Goal: Transaction & Acquisition: Purchase product/service

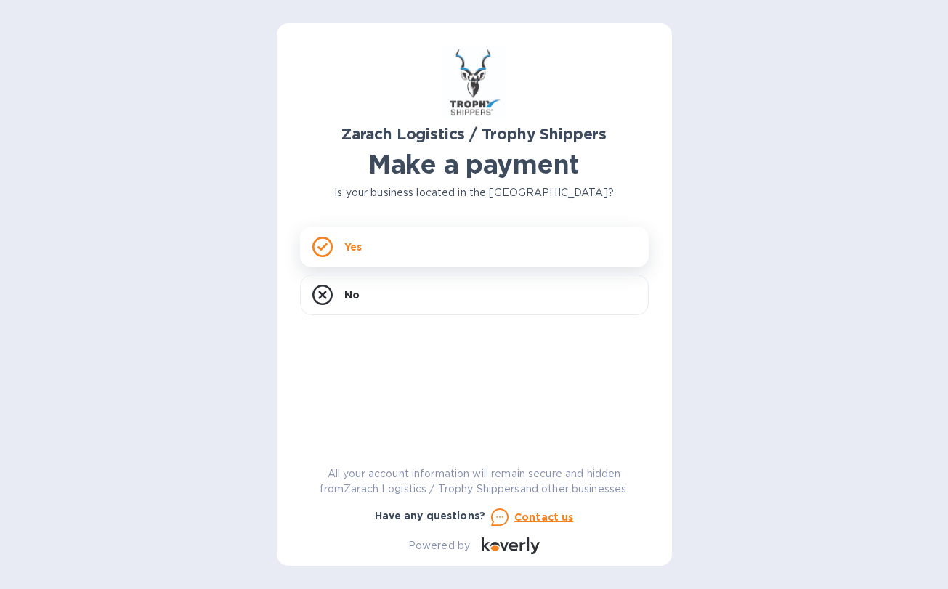
click at [469, 253] on div "Yes" at bounding box center [474, 247] width 349 height 41
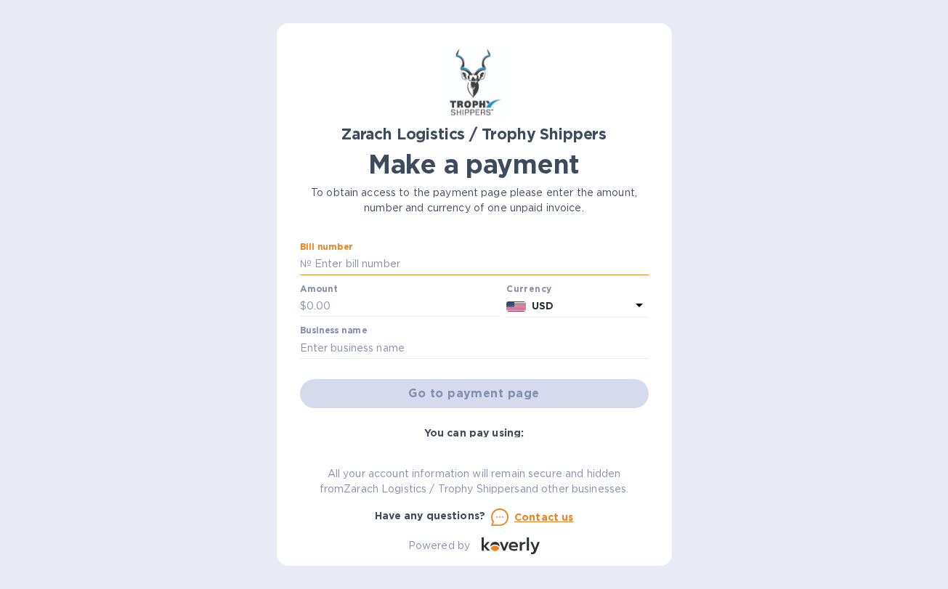
click at [374, 261] on input "text" at bounding box center [480, 264] width 337 height 22
paste input "67892"
type input "67892"
click at [351, 307] on input "text" at bounding box center [404, 307] width 195 height 22
type input "1,257.20"
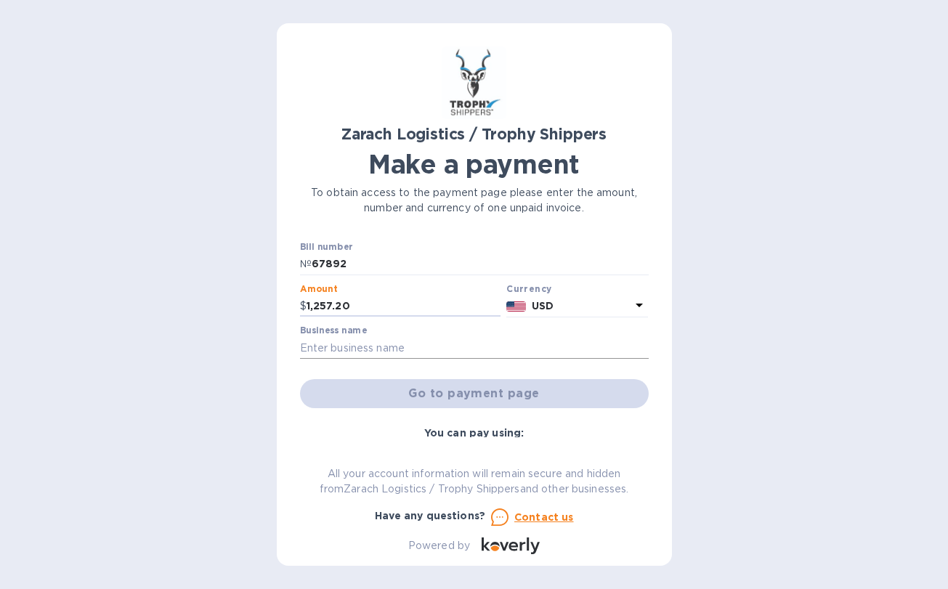
click at [362, 350] on input "text" at bounding box center [474, 348] width 349 height 22
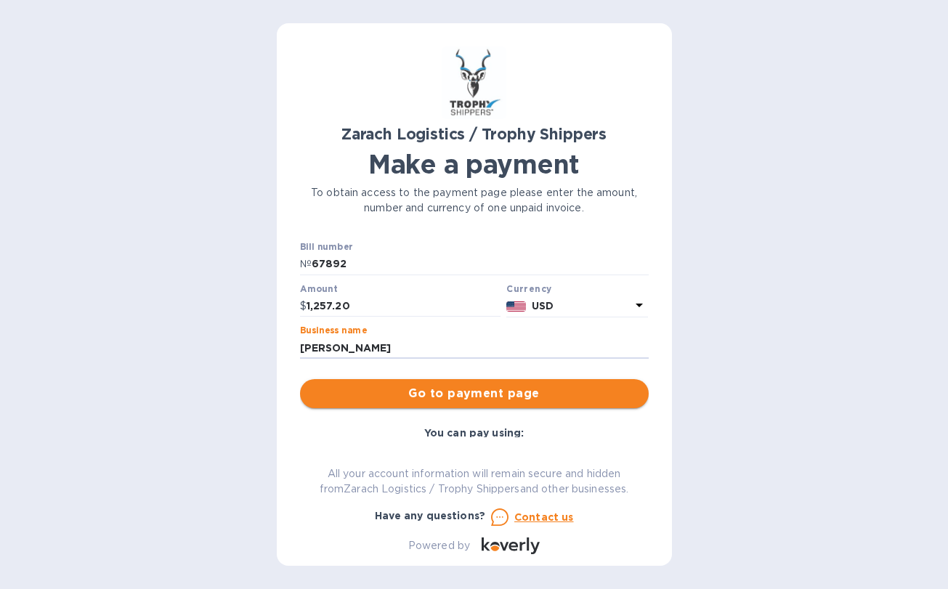
type input "[PERSON_NAME]"
click at [429, 389] on span "Go to payment page" at bounding box center [474, 393] width 325 height 17
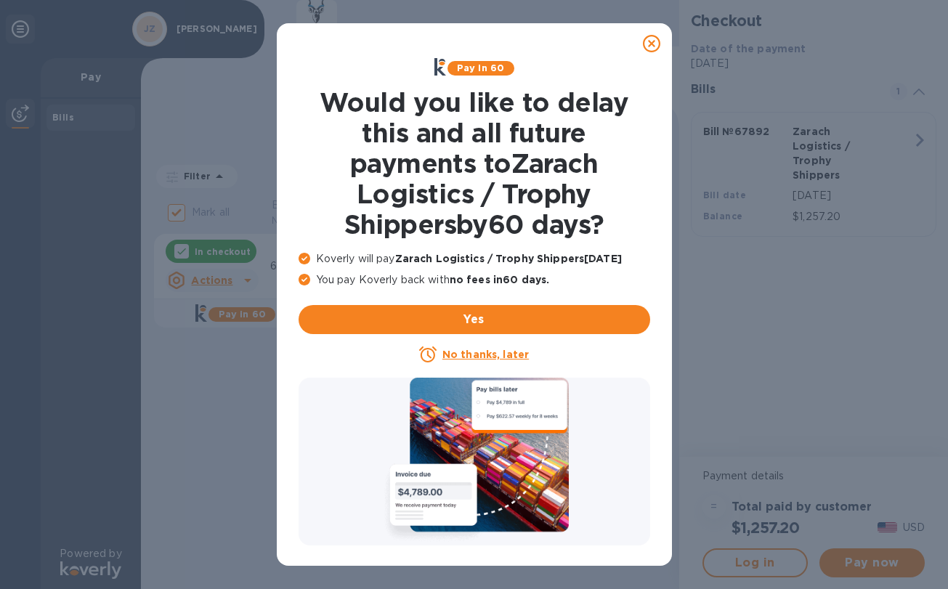
click at [646, 44] on icon at bounding box center [651, 43] width 17 height 17
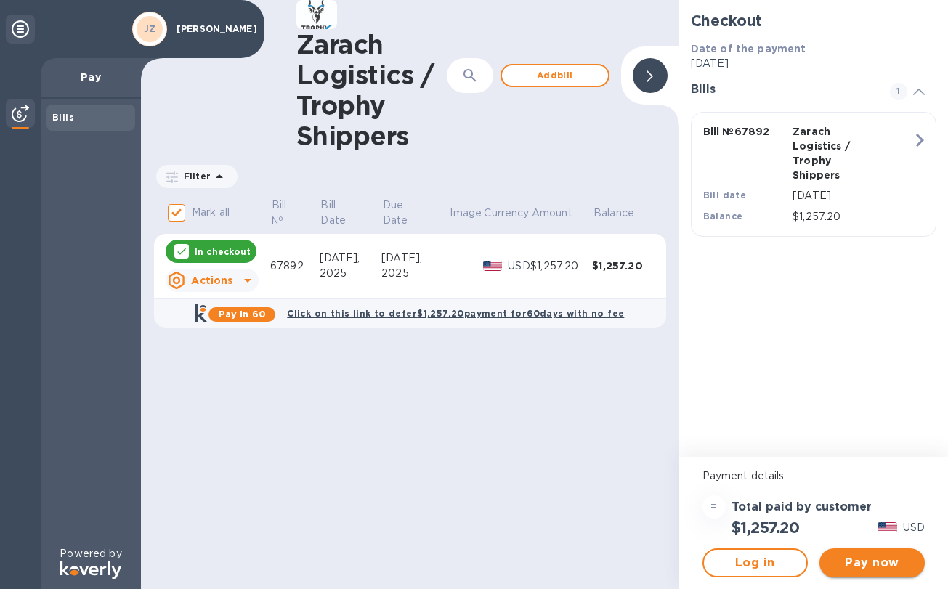
click at [897, 557] on span "Pay now" at bounding box center [872, 562] width 82 height 17
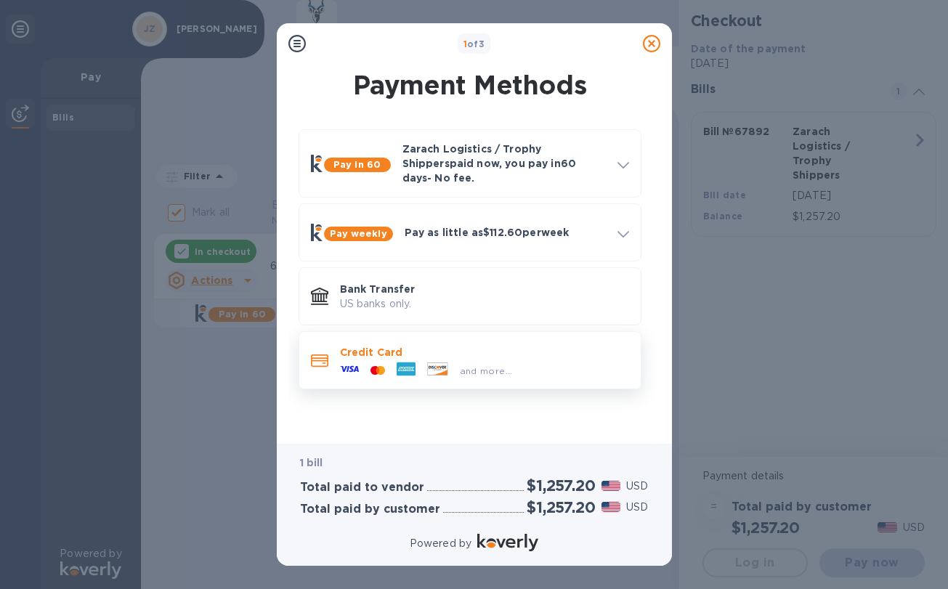
click at [405, 360] on icon at bounding box center [406, 369] width 19 height 19
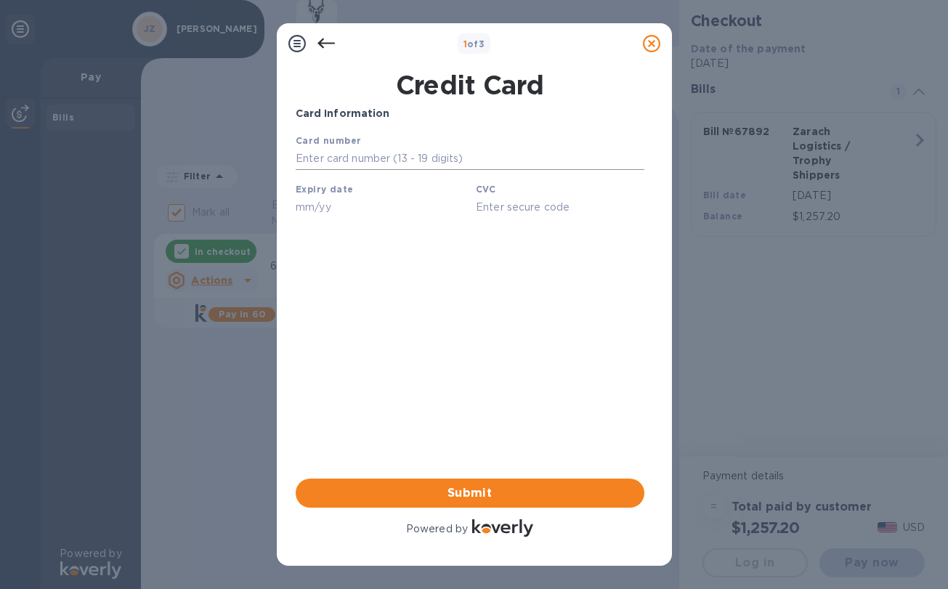
click at [321, 151] on input "text" at bounding box center [469, 159] width 349 height 22
type input "[CREDIT_CARD_NUMBER]"
type input "12/24"
type input "5481"
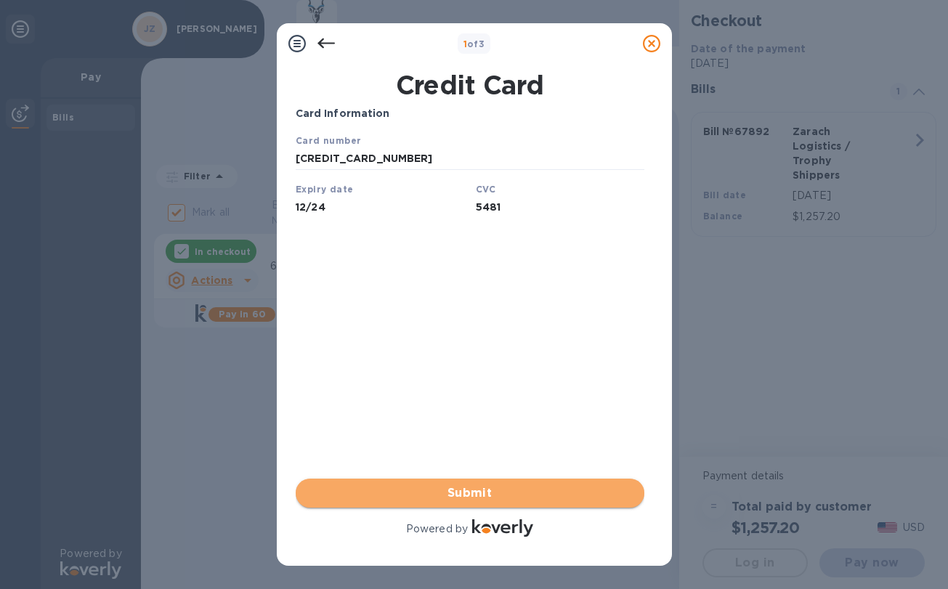
click at [473, 497] on span "Submit" at bounding box center [469, 492] width 325 height 17
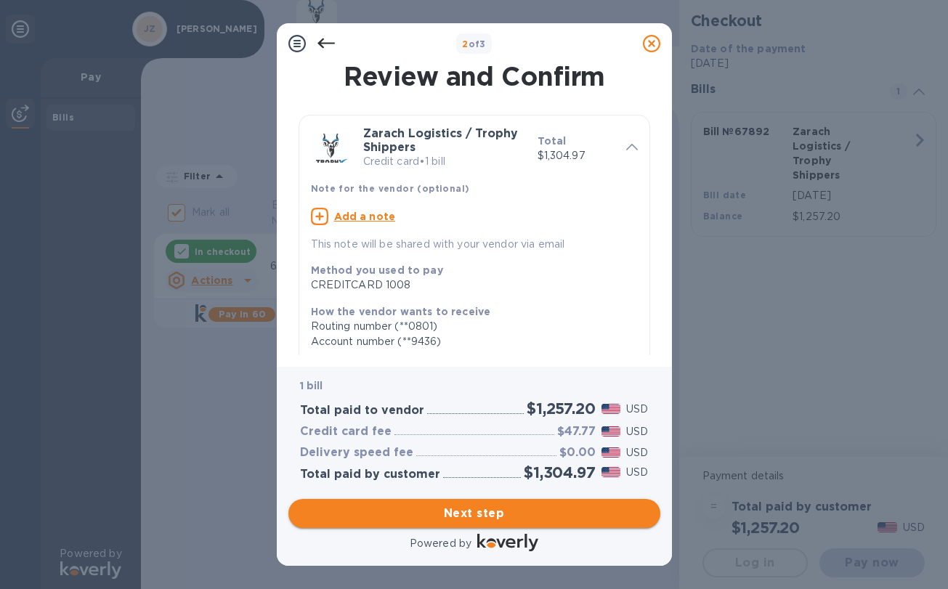
click at [612, 508] on span "Next step" at bounding box center [474, 513] width 349 height 17
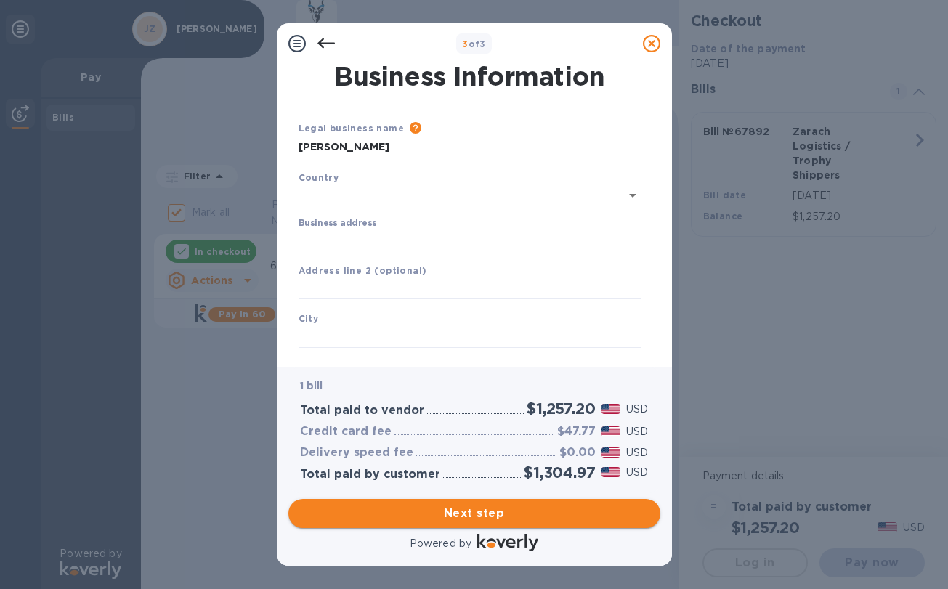
type input "[GEOGRAPHIC_DATA]"
type input "47204 [PERSON_NAME] Court"
type input "Elysian"
type input "MN"
type input "56028"
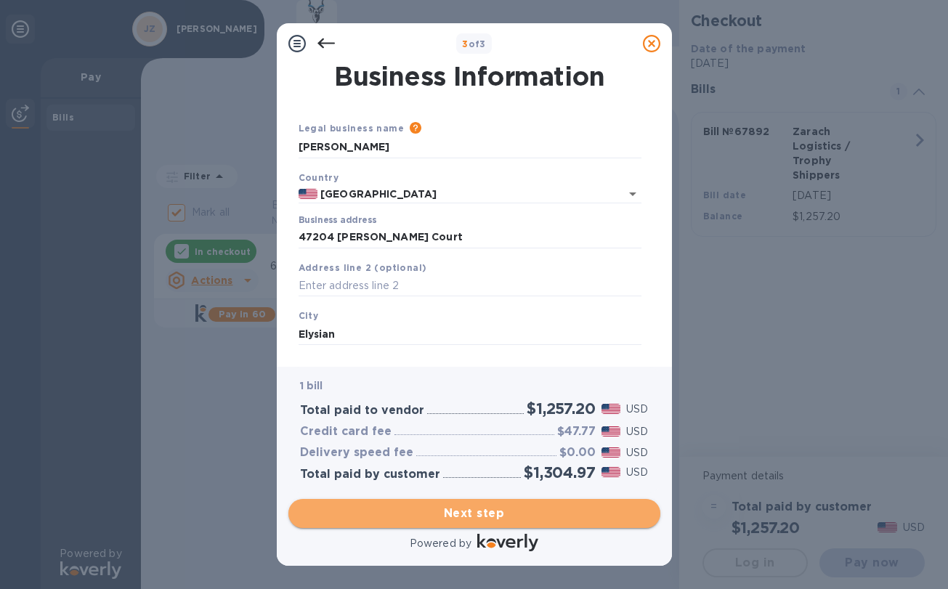
click at [441, 504] on button "Next step" at bounding box center [474, 513] width 372 height 29
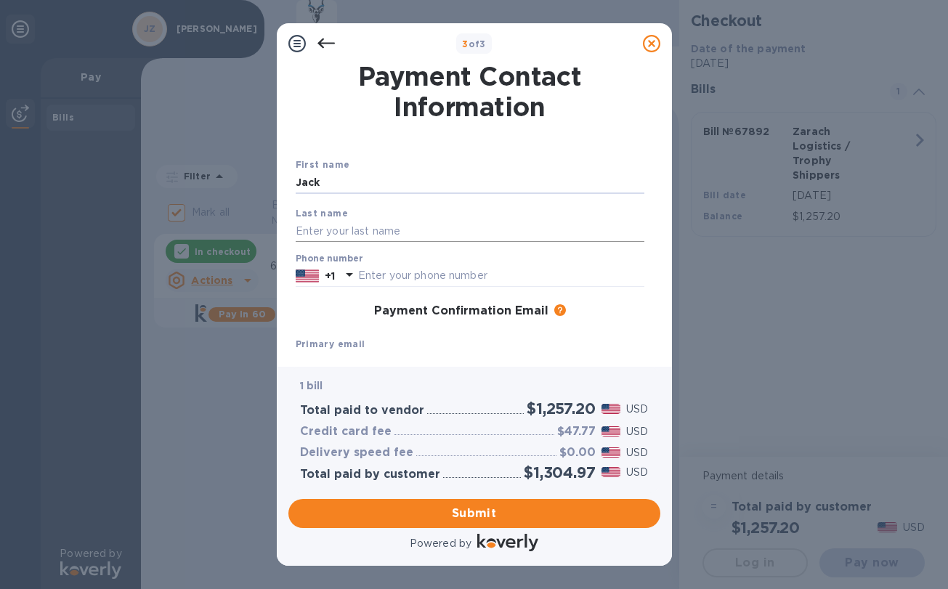
type input "Jack"
type input "[PERSON_NAME]"
type input "5073400679"
type input "[EMAIL_ADDRESS][DOMAIN_NAME]"
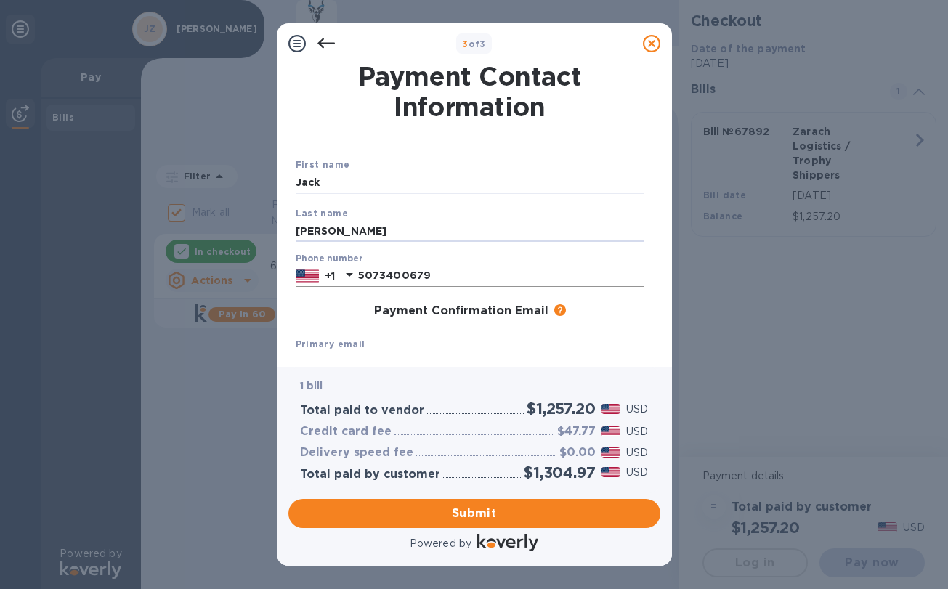
type input "[EMAIL_ADDRESS][DOMAIN_NAME]"
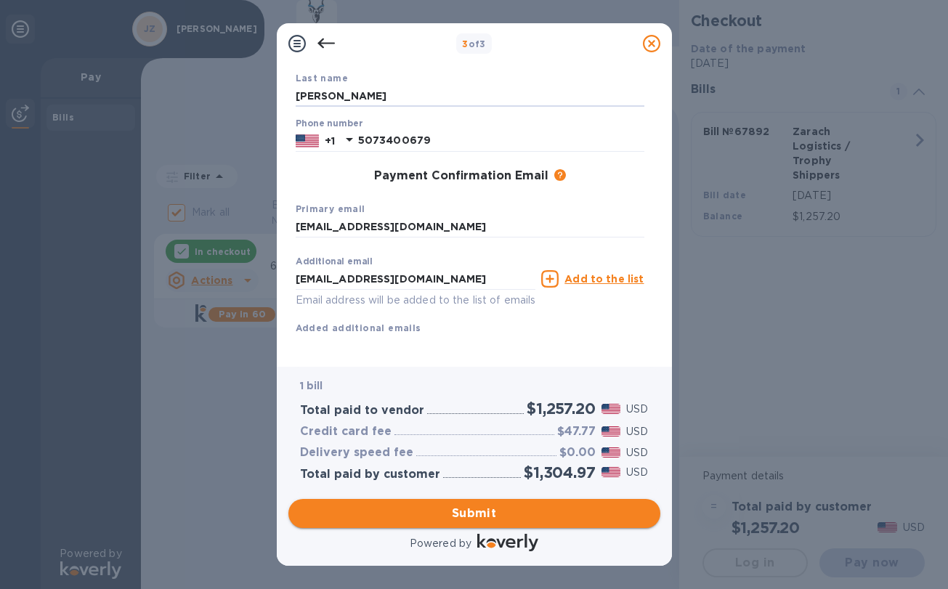
click at [471, 513] on span "Submit" at bounding box center [474, 513] width 349 height 17
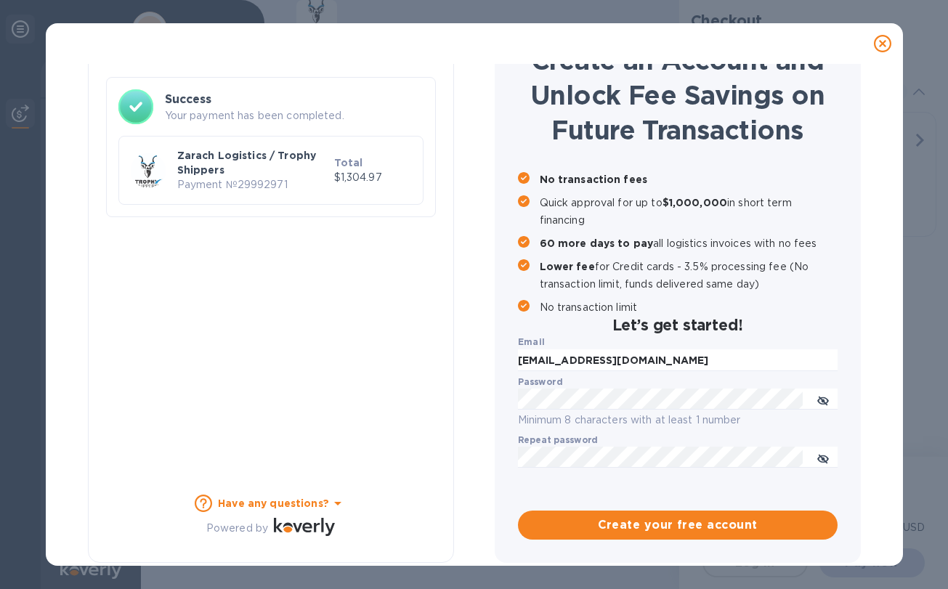
checkbox input "false"
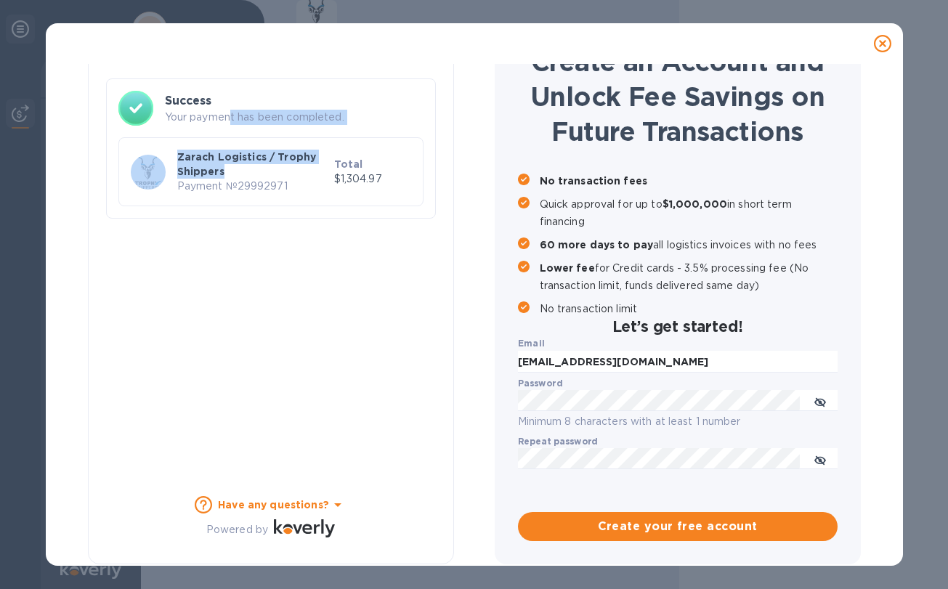
click at [229, 117] on div "Success Your payment has been completed. Zarach Logistics / Trophy Shippers Pay…" at bounding box center [271, 148] width 330 height 140
